Goal: Navigation & Orientation: Find specific page/section

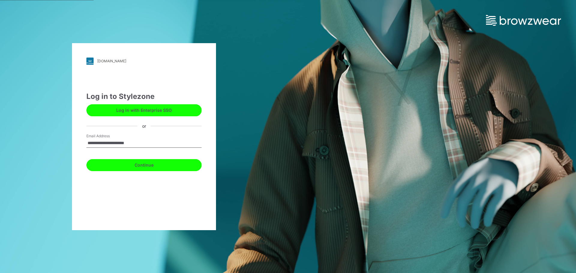
click at [142, 165] on button "Continue" at bounding box center [143, 165] width 115 height 12
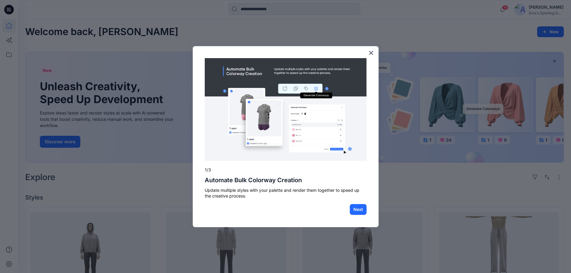
drag, startPoint x: 100, startPoint y: 140, endPoint x: 273, endPoint y: 185, distance: 179.0
click at [273, 185] on div "× 1/3 Automate Bulk Colorway Creation Update multiple styles with your palette …" at bounding box center [286, 136] width 186 height 181
click at [356, 208] on button "Next" at bounding box center [358, 209] width 17 height 11
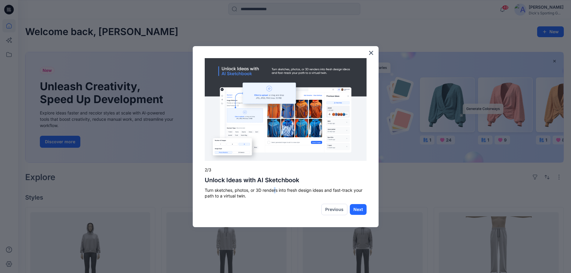
drag, startPoint x: 275, startPoint y: 191, endPoint x: 281, endPoint y: 192, distance: 6.1
click at [277, 192] on p "Turn sketches, photos, or 3D renders into fresh design ideas and fast-track you…" at bounding box center [286, 193] width 162 height 12
click at [355, 211] on button "Next" at bounding box center [358, 209] width 17 height 11
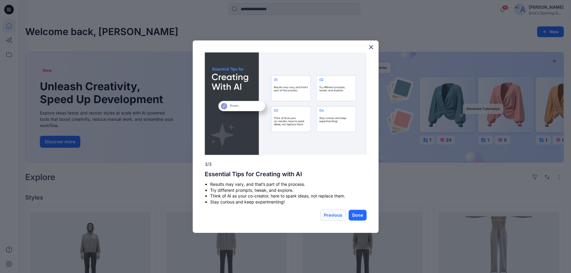
click at [337, 218] on button "Previous" at bounding box center [333, 215] width 26 height 11
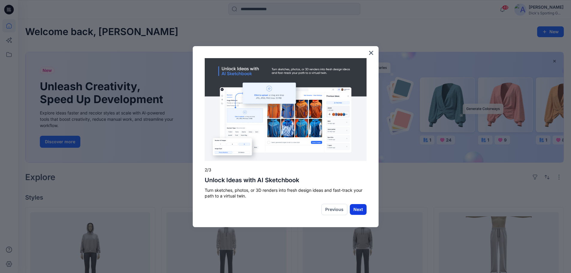
click at [360, 210] on button "Next" at bounding box center [358, 209] width 17 height 11
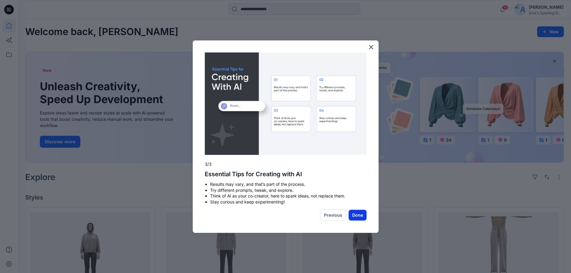
click at [358, 215] on button "Done" at bounding box center [358, 215] width 18 height 11
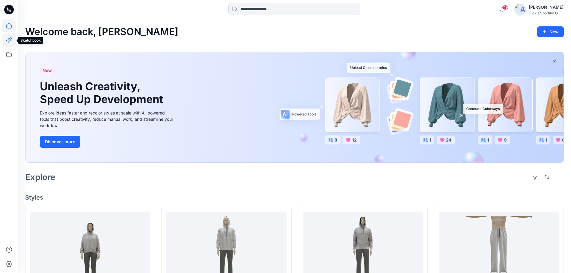
click at [9, 40] on icon at bounding box center [8, 40] width 13 height 13
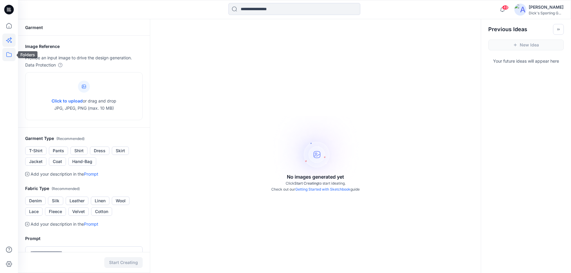
click at [8, 56] on icon at bounding box center [8, 54] width 13 height 13
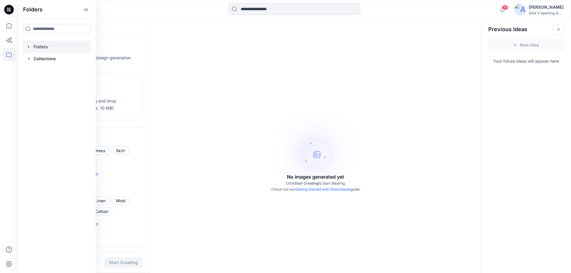
click at [43, 46] on div at bounding box center [57, 47] width 68 height 12
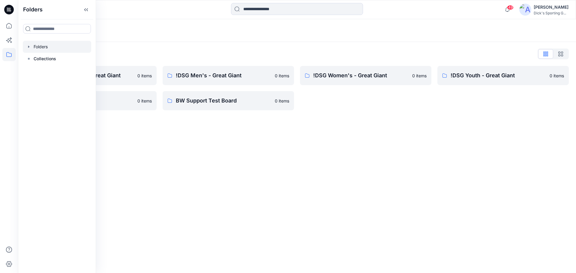
click at [187, 128] on div "Folders Folders List ![PERSON_NAME] - Great Giant 0 items Block - Great Giant 0…" at bounding box center [297, 146] width 558 height 254
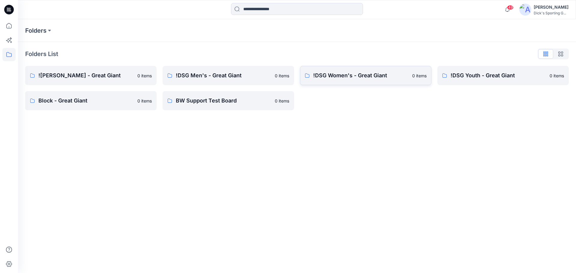
click at [354, 74] on p "!DSG Women's - Great Giant" at bounding box center [360, 75] width 95 height 8
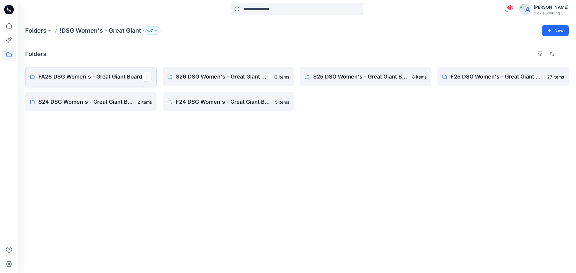
click at [85, 73] on p "FA26 DSG Women's - Great Giant Board" at bounding box center [90, 77] width 104 height 8
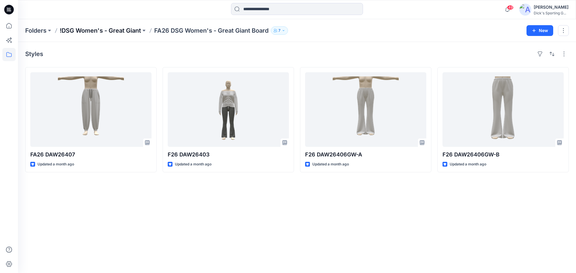
click at [117, 31] on p "!DSG Women's - Great Giant" at bounding box center [100, 30] width 81 height 8
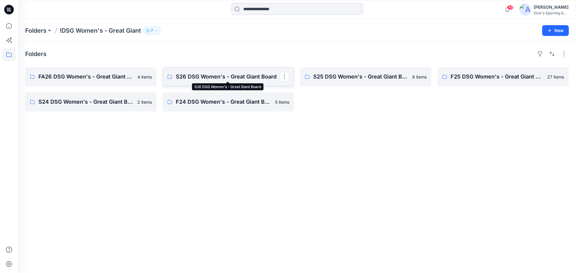
click at [221, 77] on p "S26 DSG Women's - Great Giant Board" at bounding box center [228, 77] width 104 height 8
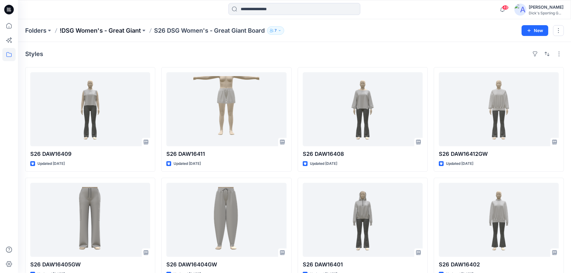
click at [115, 32] on p "!DSG Women's - Great Giant" at bounding box center [100, 30] width 81 height 8
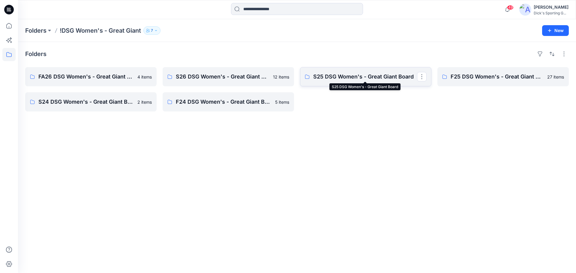
click at [341, 79] on p "S25 DSG Women's - Great Giant Board" at bounding box center [365, 77] width 104 height 8
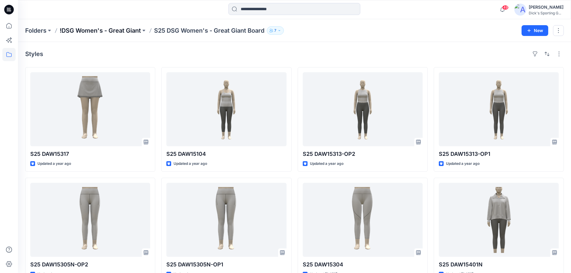
click at [103, 31] on p "!DSG Women's - Great Giant" at bounding box center [100, 30] width 81 height 8
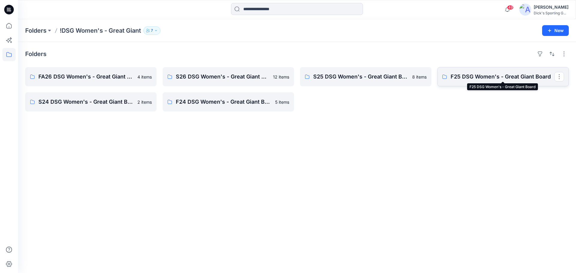
click at [454, 79] on p "F25 DSG Women's - Great Giant Board" at bounding box center [503, 77] width 104 height 8
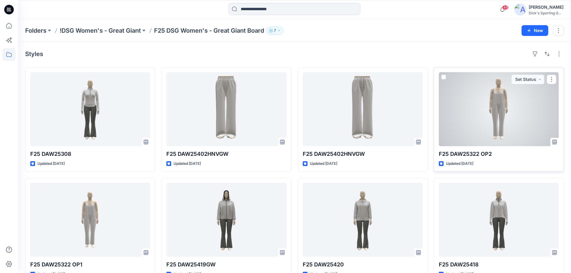
click at [514, 105] on div at bounding box center [499, 109] width 120 height 74
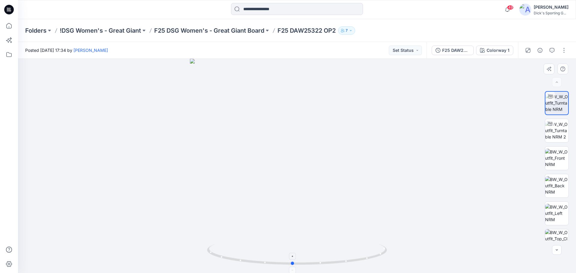
drag, startPoint x: 380, startPoint y: 251, endPoint x: 375, endPoint y: 248, distance: 5.8
click at [375, 248] on icon at bounding box center [297, 255] width 181 height 22
click at [554, 129] on img at bounding box center [556, 130] width 23 height 19
drag, startPoint x: 379, startPoint y: 254, endPoint x: 256, endPoint y: 250, distance: 123.0
click at [256, 250] on icon at bounding box center [297, 255] width 181 height 22
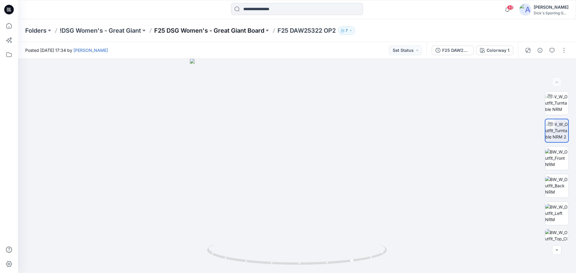
click at [189, 30] on p "F25 DSG Women's - Great Giant Board" at bounding box center [209, 30] width 110 height 8
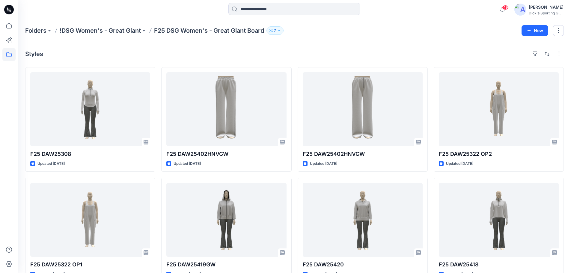
click at [325, 49] on div "Styles" at bounding box center [294, 54] width 539 height 10
